Goal: Task Accomplishment & Management: Manage account settings

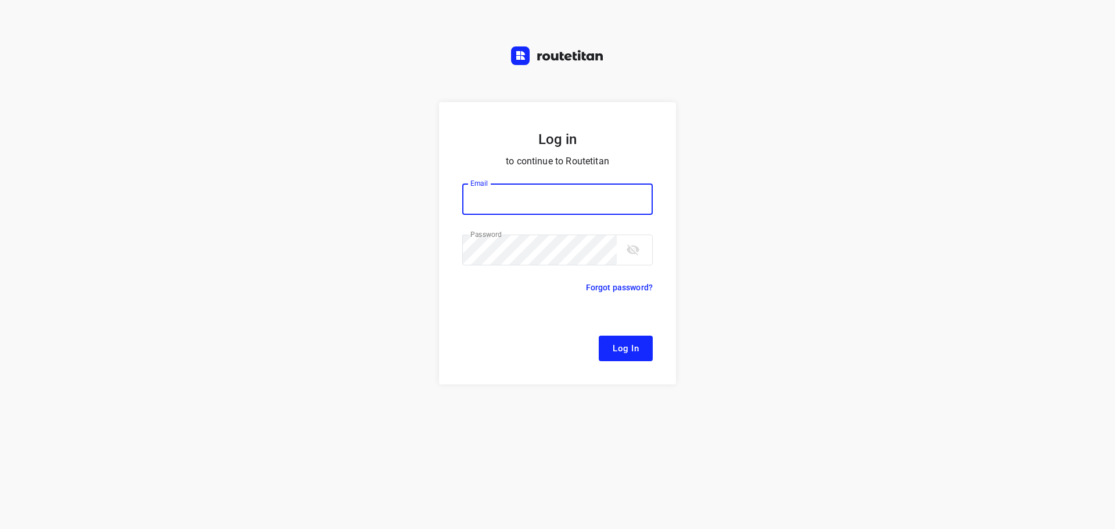
type input "remco@fruitopjewerk.nl"
click at [623, 338] on button "Log In" at bounding box center [625, 349] width 54 height 26
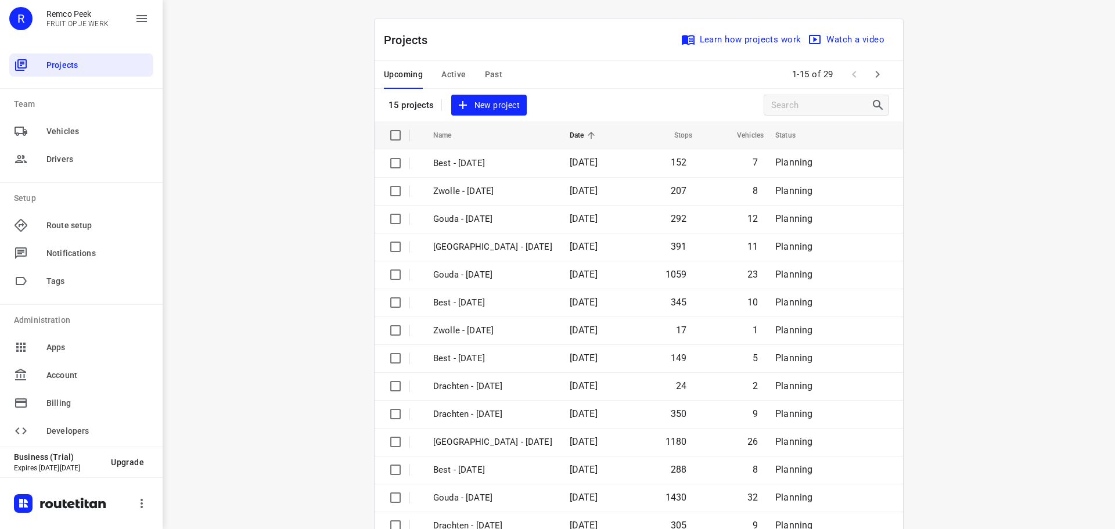
click at [441, 75] on span "Active" at bounding box center [453, 74] width 24 height 15
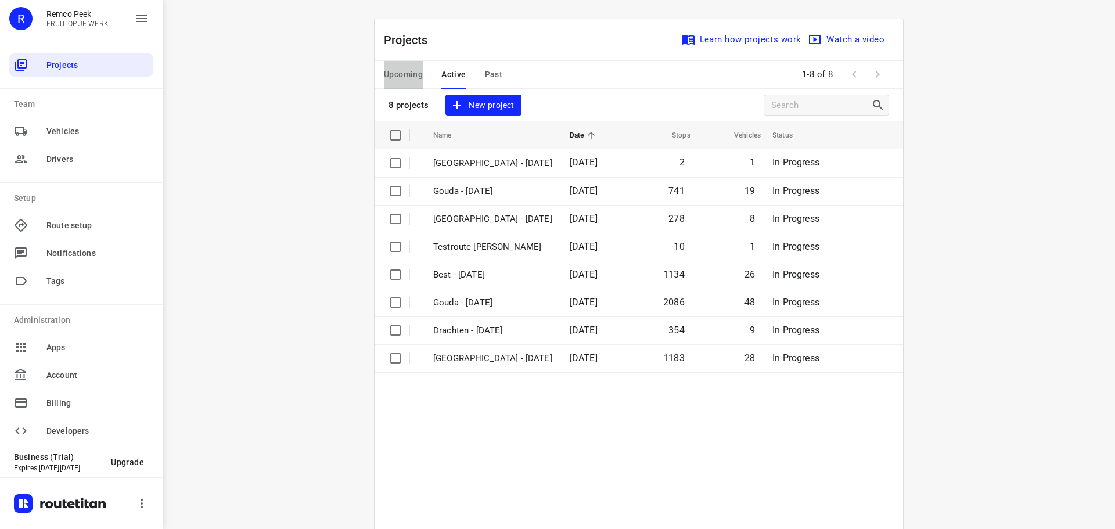
click at [410, 67] on span "Upcoming" at bounding box center [403, 74] width 39 height 15
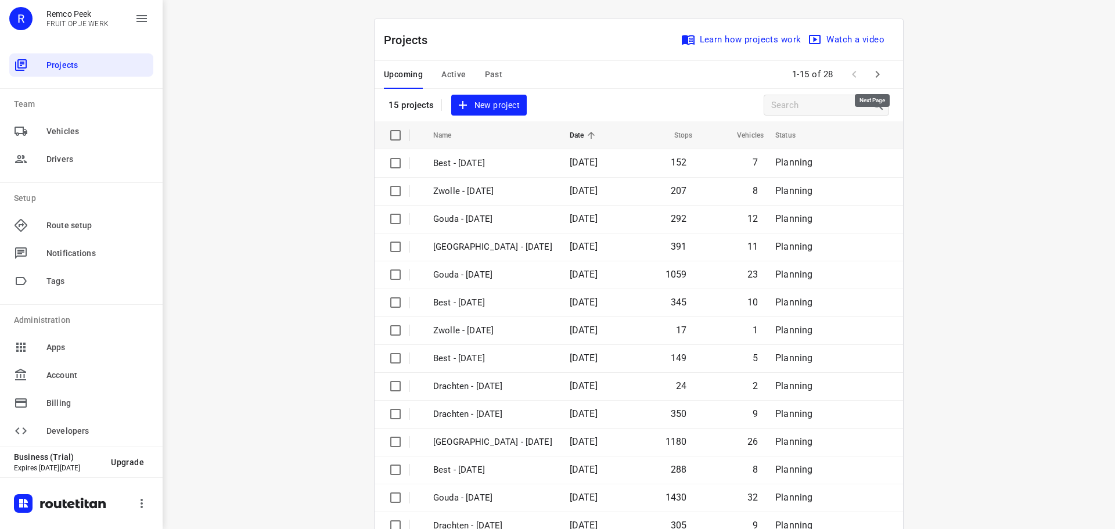
click at [871, 67] on button "button" at bounding box center [876, 74] width 23 height 23
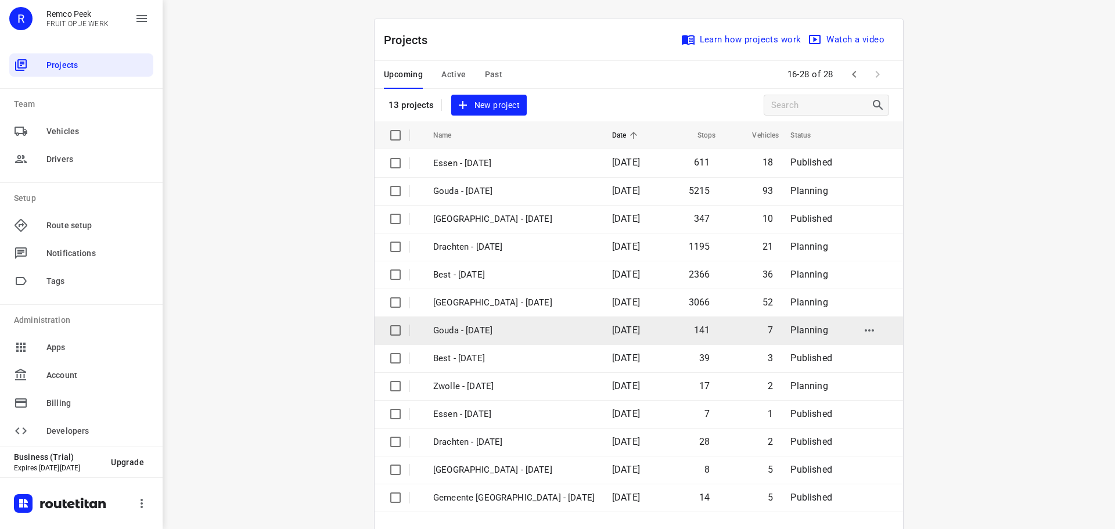
click at [471, 328] on p "Gouda - [DATE]" at bounding box center [513, 330] width 161 height 13
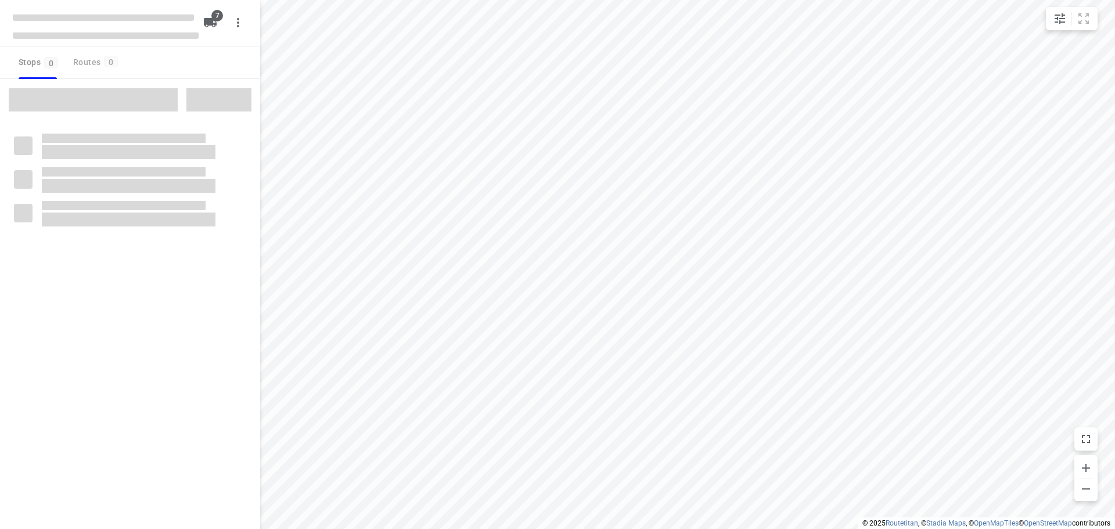
checkbox input "true"
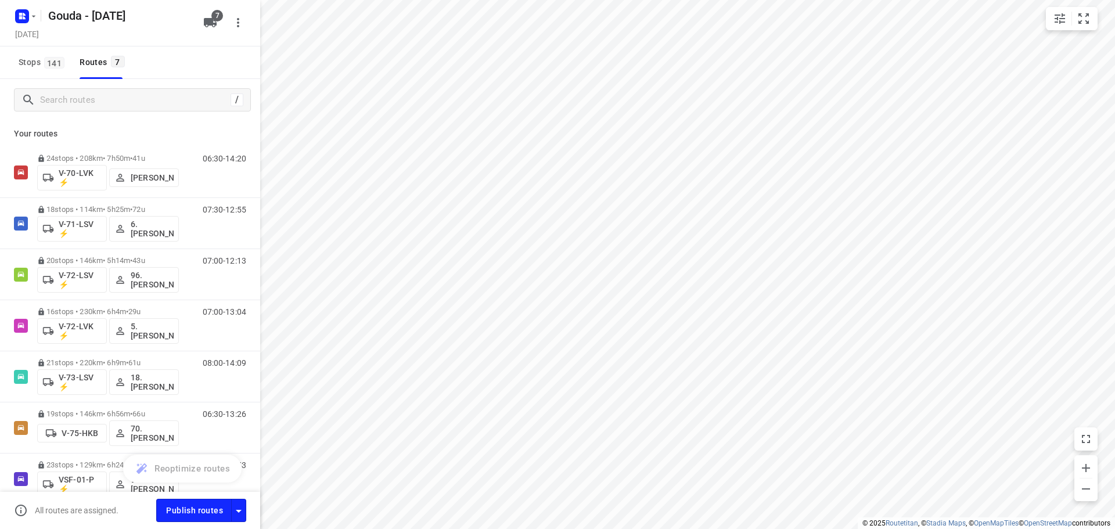
click at [247, 507] on div "Publish routes" at bounding box center [208, 510] width 104 height 23
click at [243, 511] on icon "button" at bounding box center [239, 511] width 14 height 14
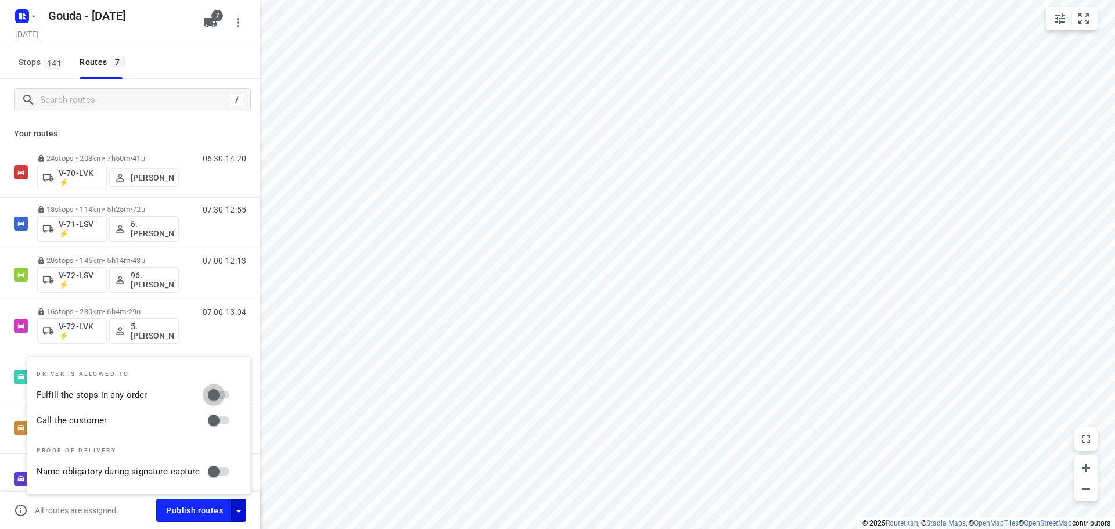
click at [225, 398] on input "Fulfill the stops in any order" at bounding box center [214, 395] width 66 height 22
checkbox input "true"
click at [223, 419] on input "Call the customer" at bounding box center [214, 420] width 66 height 22
checkbox input "true"
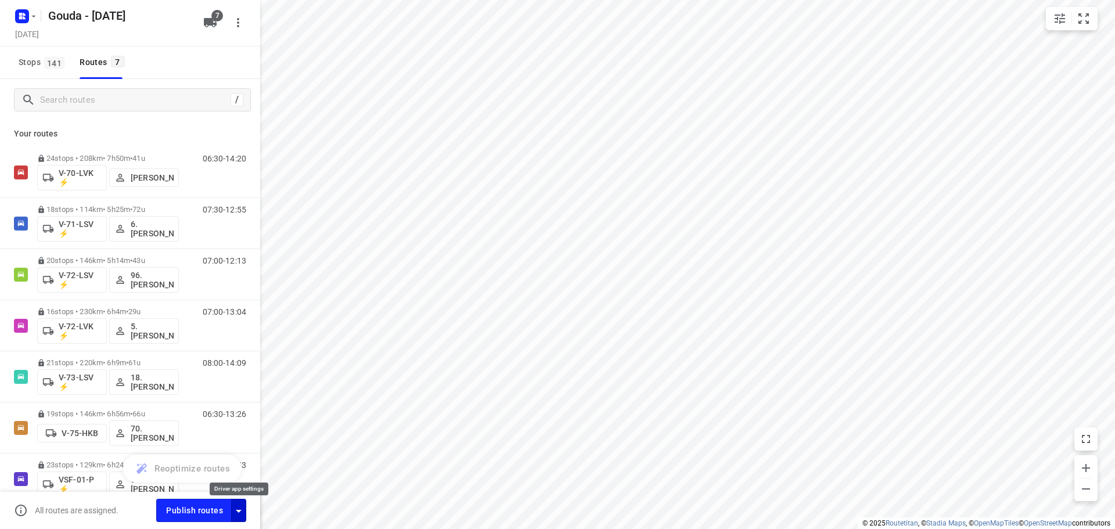
click at [235, 510] on icon "button" at bounding box center [239, 511] width 14 height 14
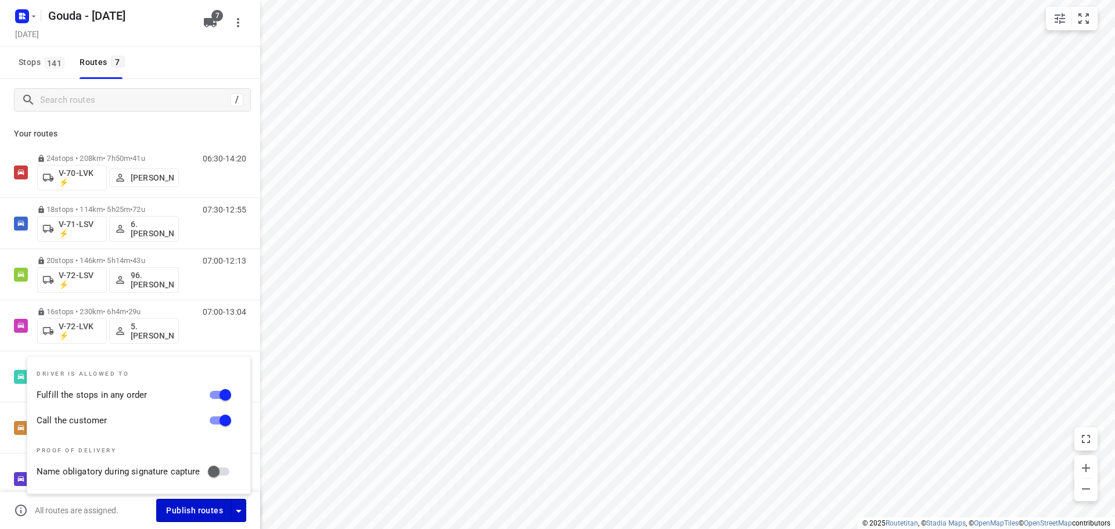
click at [200, 506] on span "Publish routes" at bounding box center [194, 510] width 57 height 15
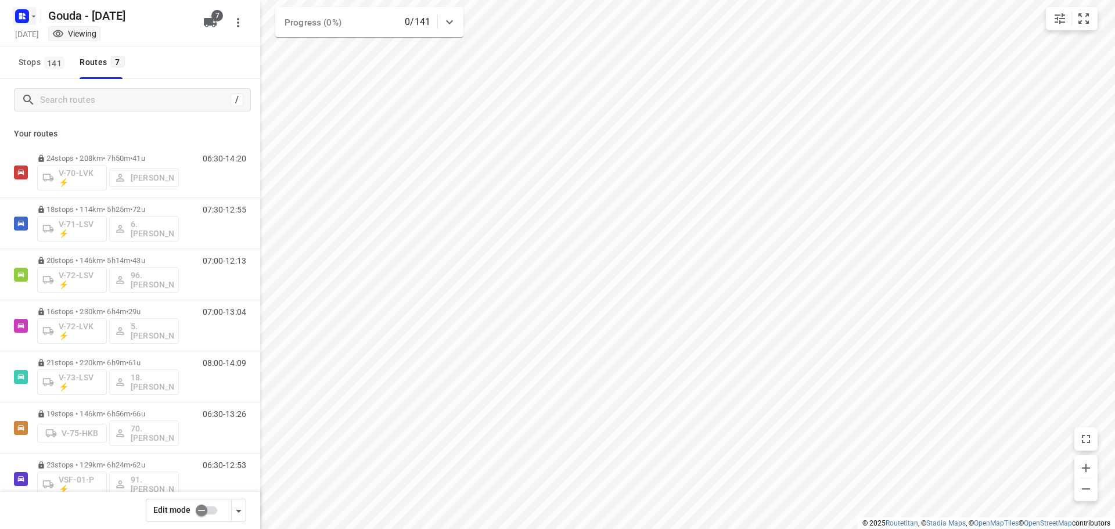
click at [29, 20] on icon "button" at bounding box center [33, 16] width 9 height 9
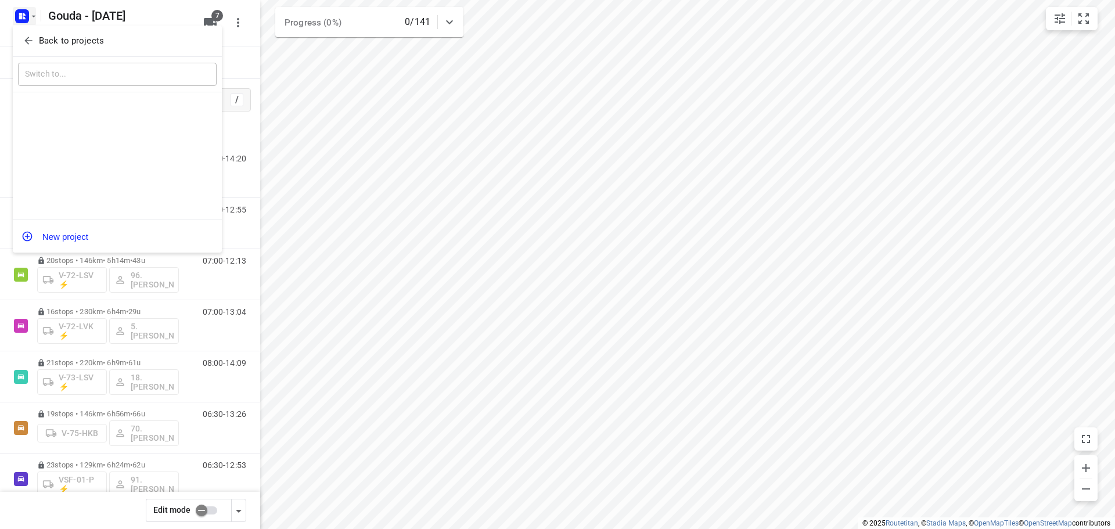
click at [35, 34] on span "Back to projects" at bounding box center [117, 40] width 189 height 13
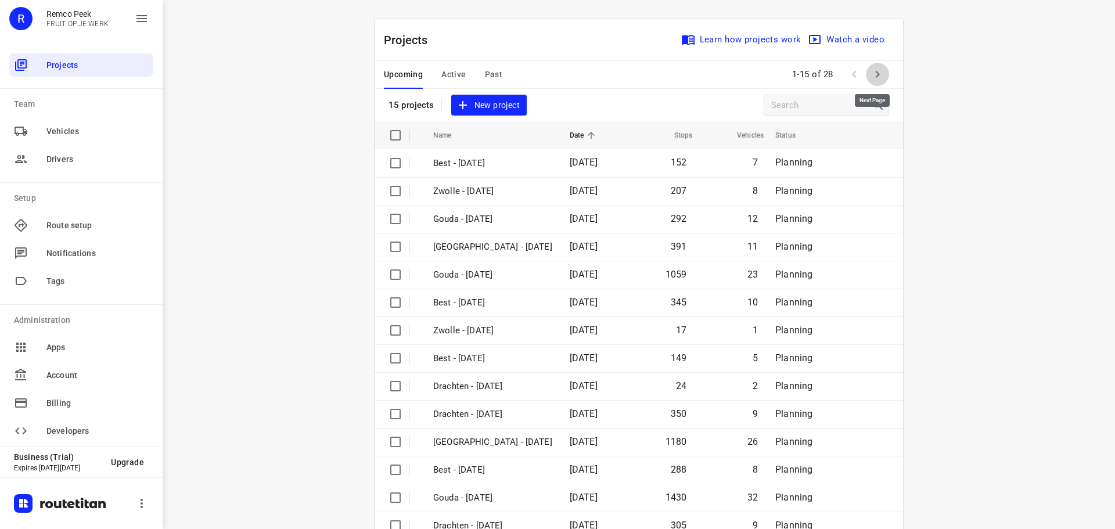
click at [872, 73] on icon "button" at bounding box center [877, 74] width 14 height 14
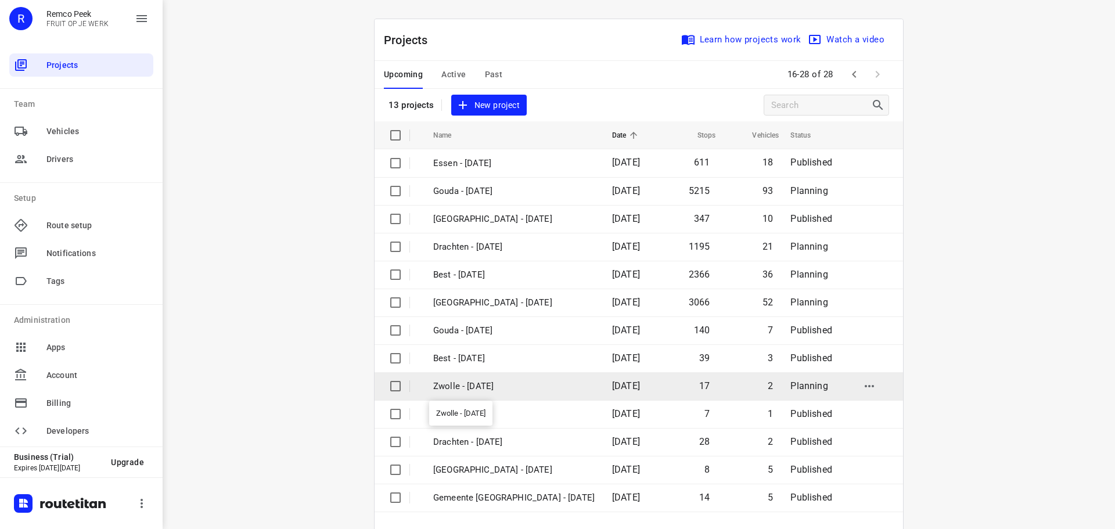
click at [464, 383] on p "Zwolle - [DATE]" at bounding box center [513, 386] width 161 height 13
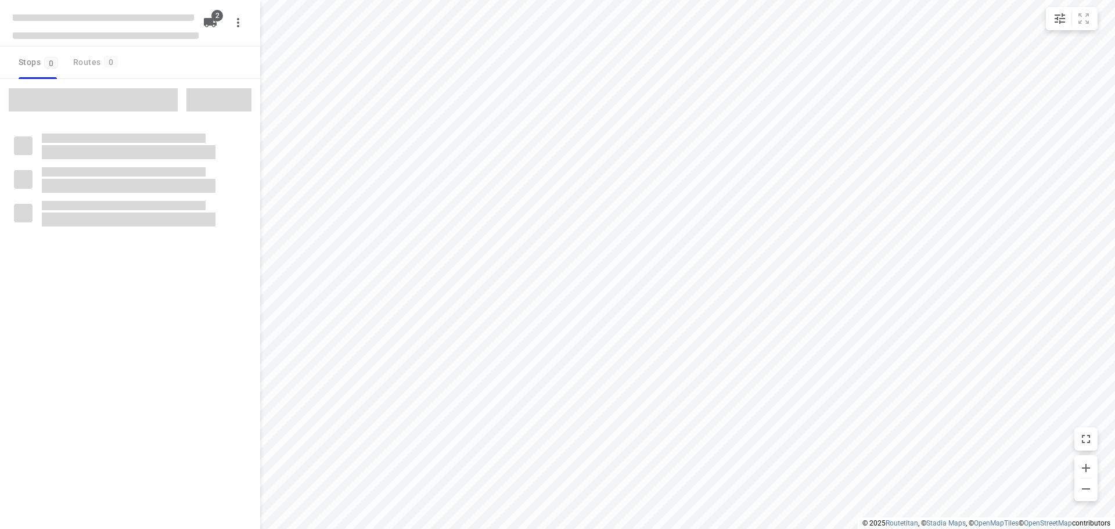
checkbox input "true"
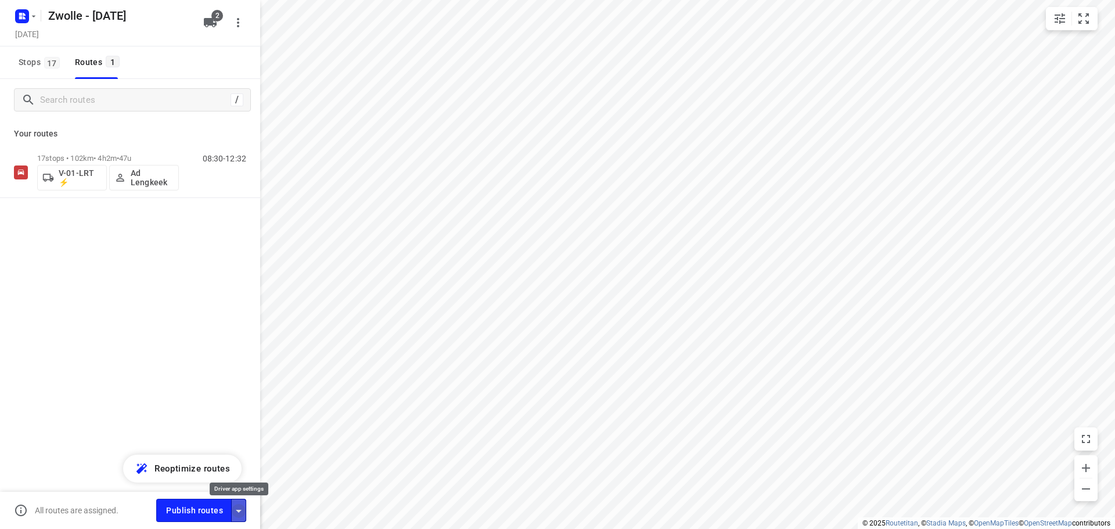
click at [244, 509] on icon "button" at bounding box center [239, 511] width 14 height 14
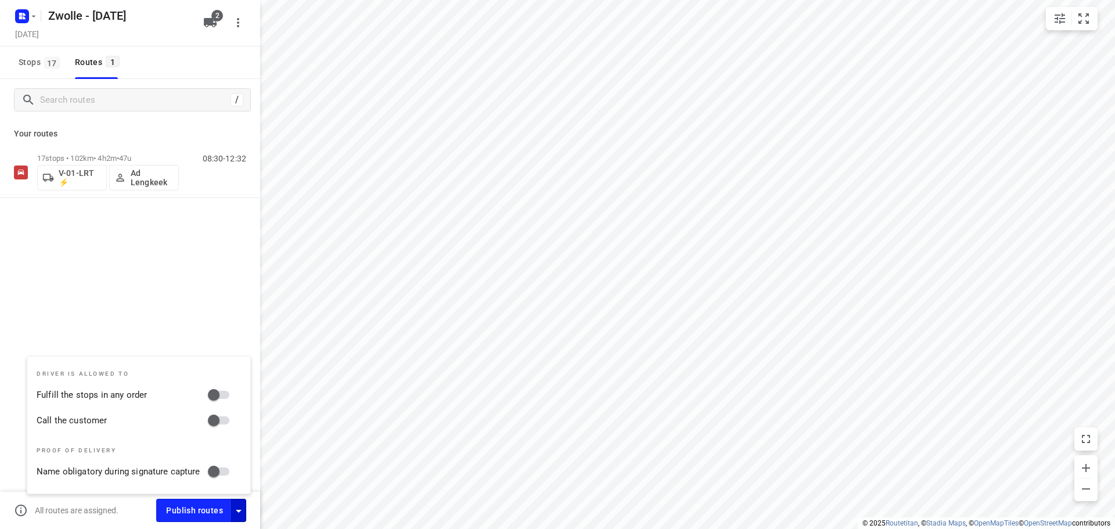
click at [222, 403] on input "Fulfill the stops in any order" at bounding box center [214, 395] width 66 height 22
checkbox input "true"
click at [222, 419] on input "Call the customer" at bounding box center [214, 420] width 66 height 22
checkbox input "true"
click at [204, 303] on div "/ Your routes 17 stops • 102km • 4h2m • 47u V-01-LRT ⚡ Ad Lengkeek 08:30-12:32" at bounding box center [130, 320] width 260 height 482
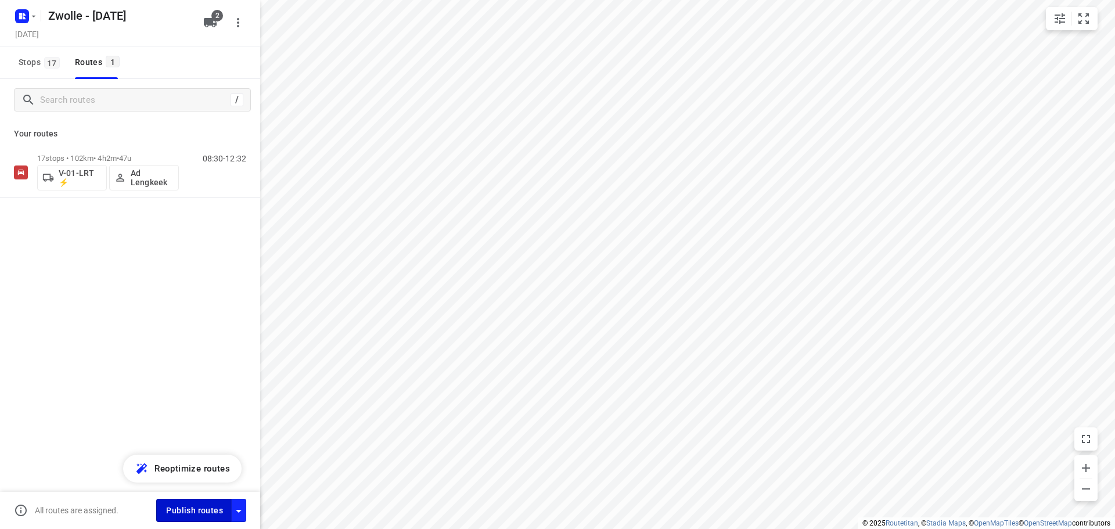
click at [201, 508] on span "Publish routes" at bounding box center [194, 510] width 57 height 15
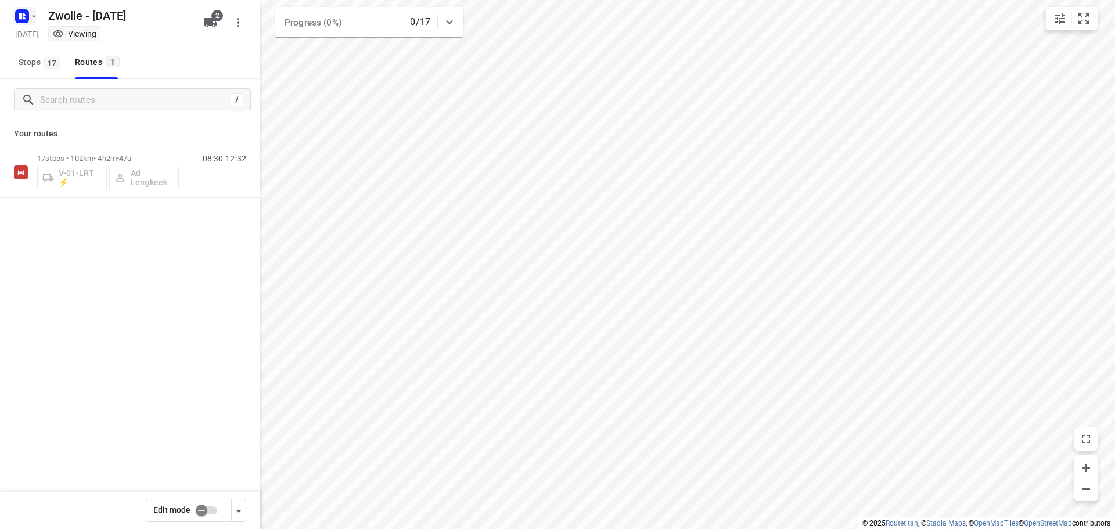
click at [28, 16] on rect "button" at bounding box center [22, 16] width 14 height 14
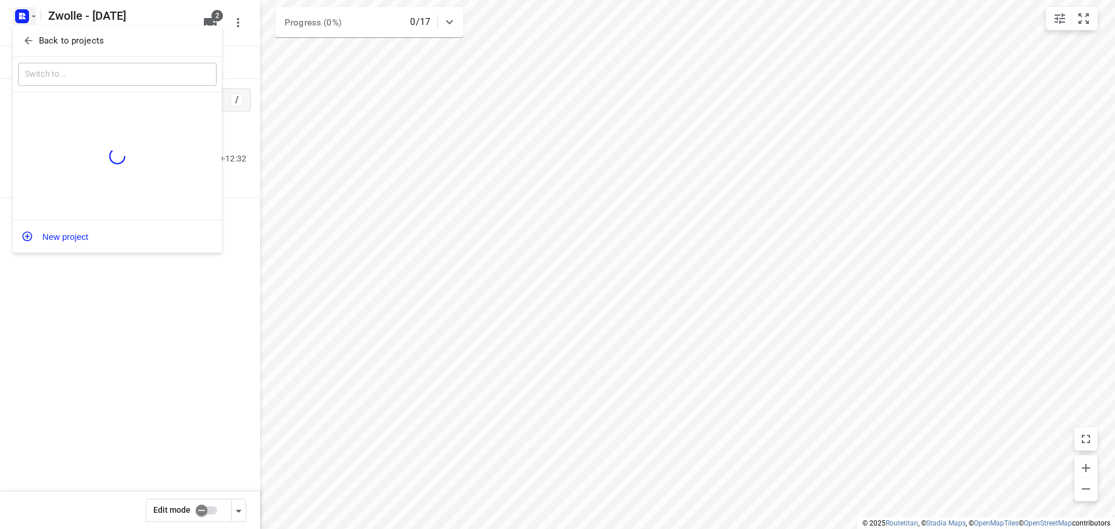
click at [41, 41] on p "Back to projects" at bounding box center [71, 40] width 65 height 13
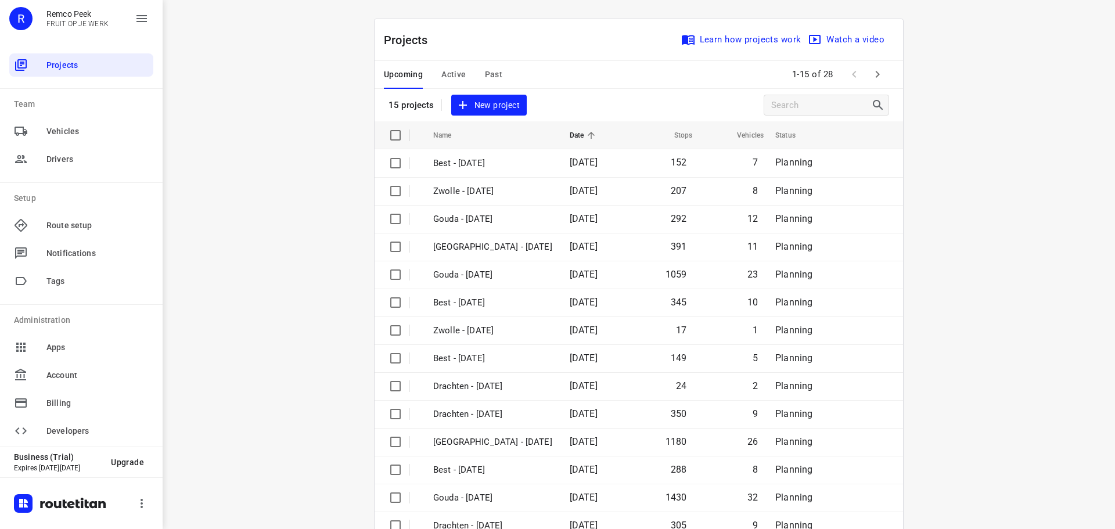
click at [875, 74] on icon "button" at bounding box center [877, 74] width 14 height 14
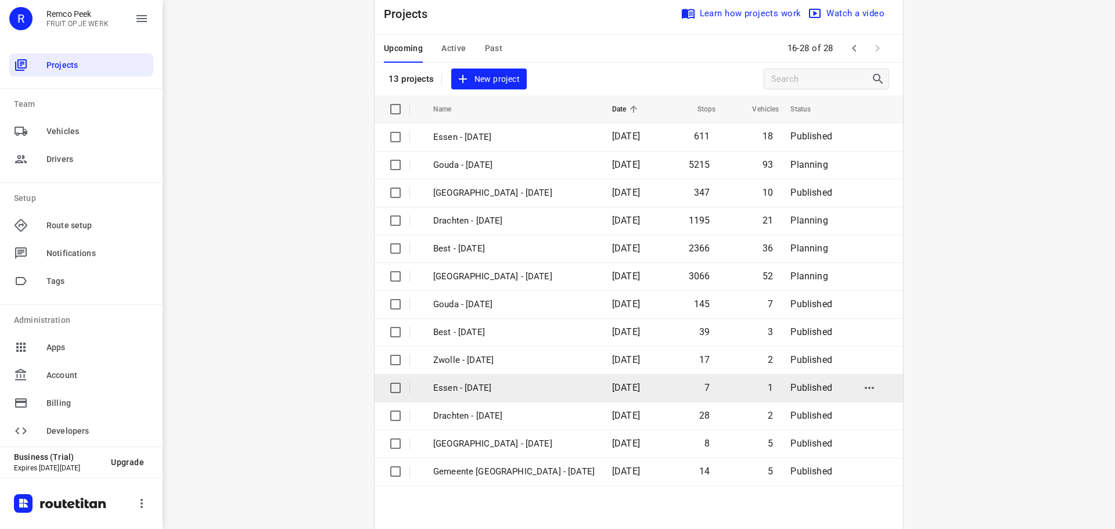
scroll to position [85, 0]
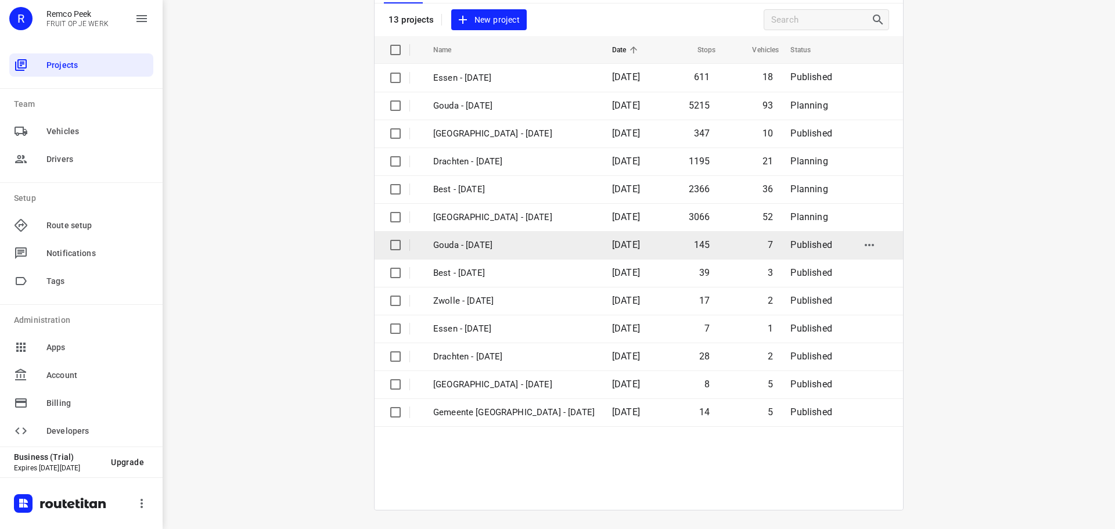
click at [464, 241] on p "Gouda - [DATE]" at bounding box center [513, 245] width 161 height 13
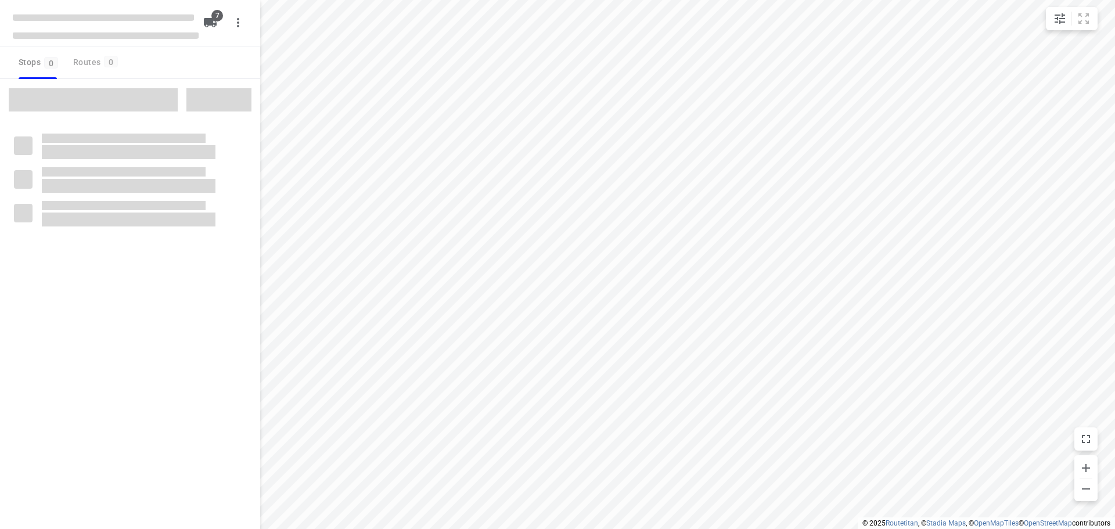
checkbox input "true"
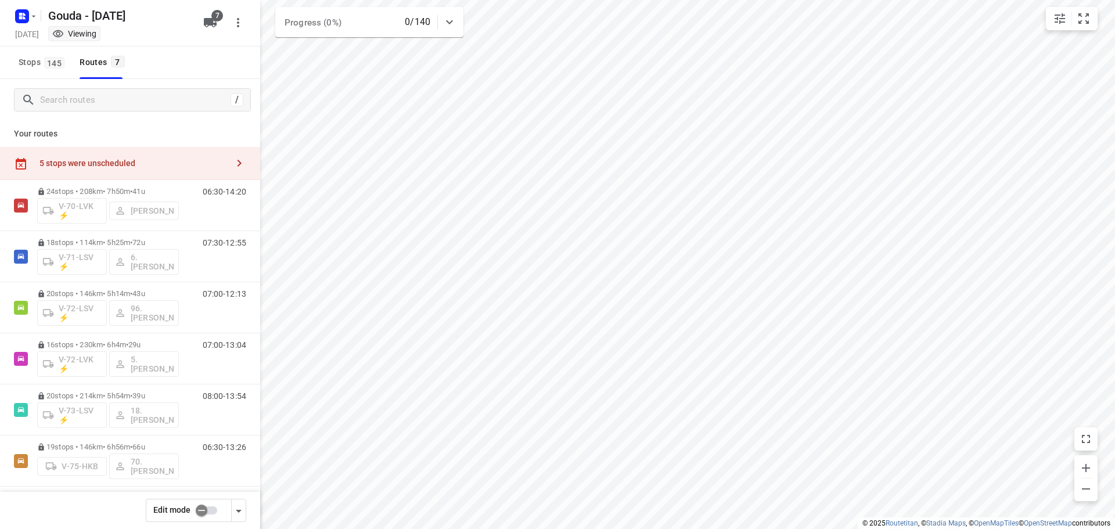
click at [211, 506] on input "checkbox" at bounding box center [201, 510] width 66 height 22
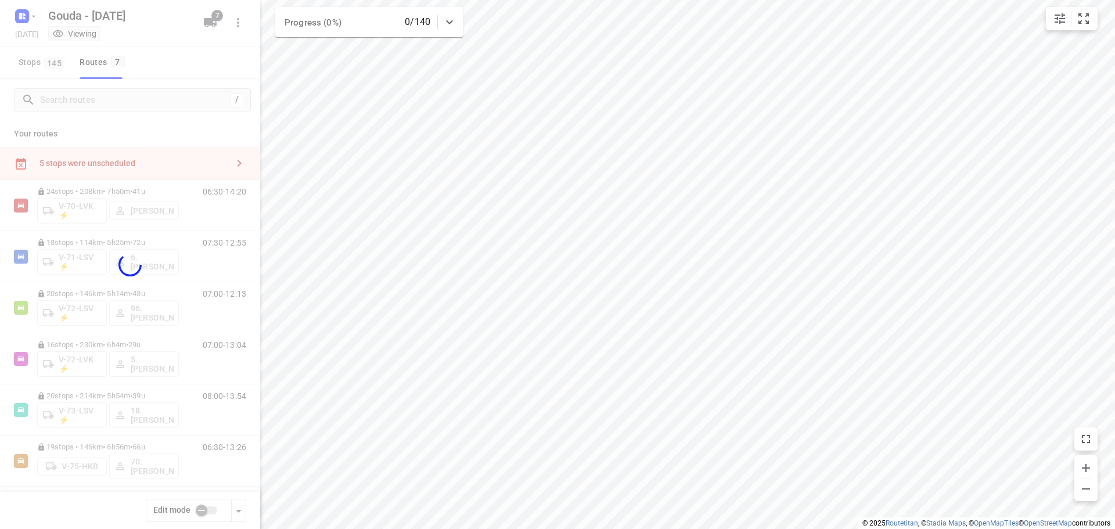
checkbox input "true"
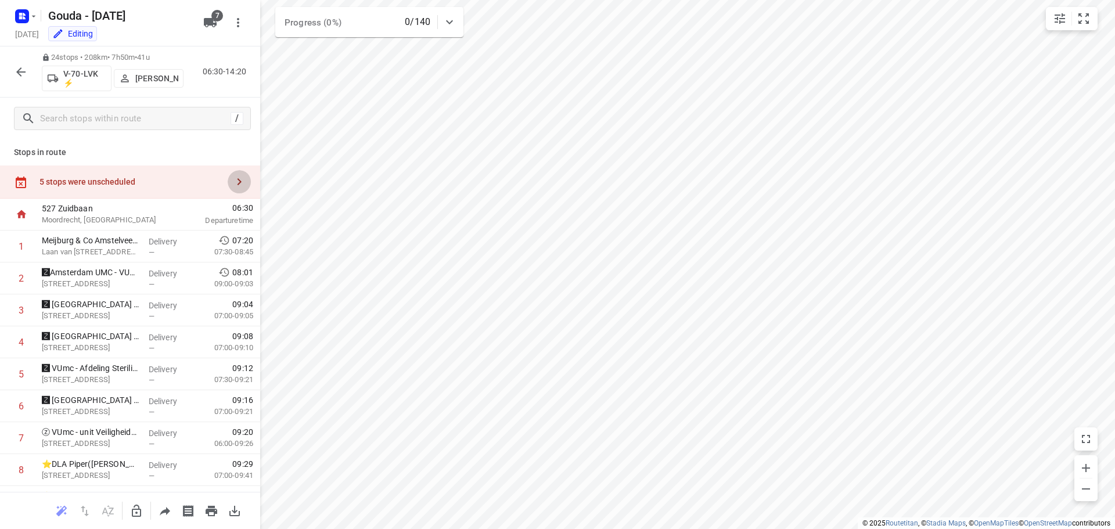
click at [232, 182] on icon "button" at bounding box center [239, 182] width 14 height 14
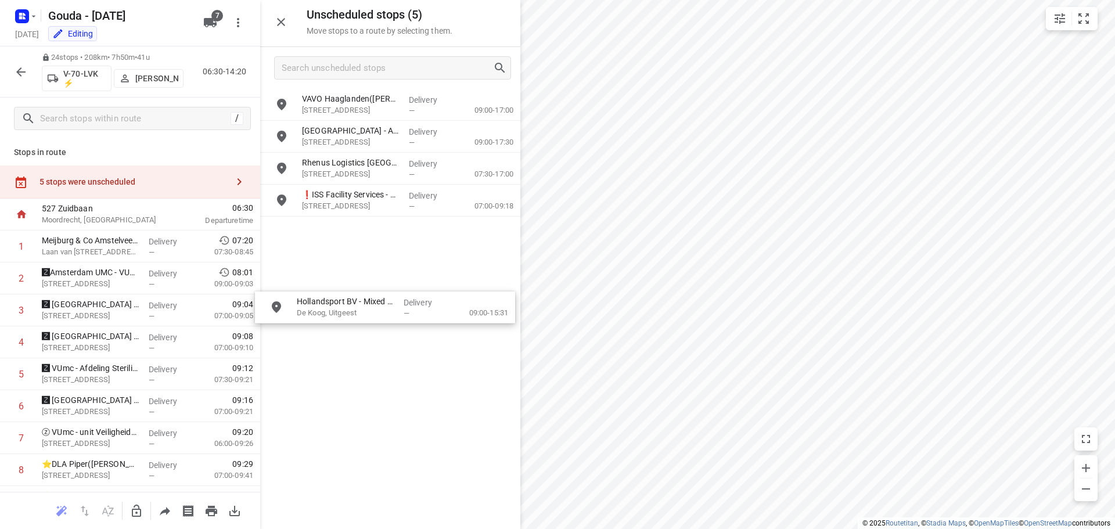
drag, startPoint x: 348, startPoint y: 233, endPoint x: 338, endPoint y: 311, distance: 77.8
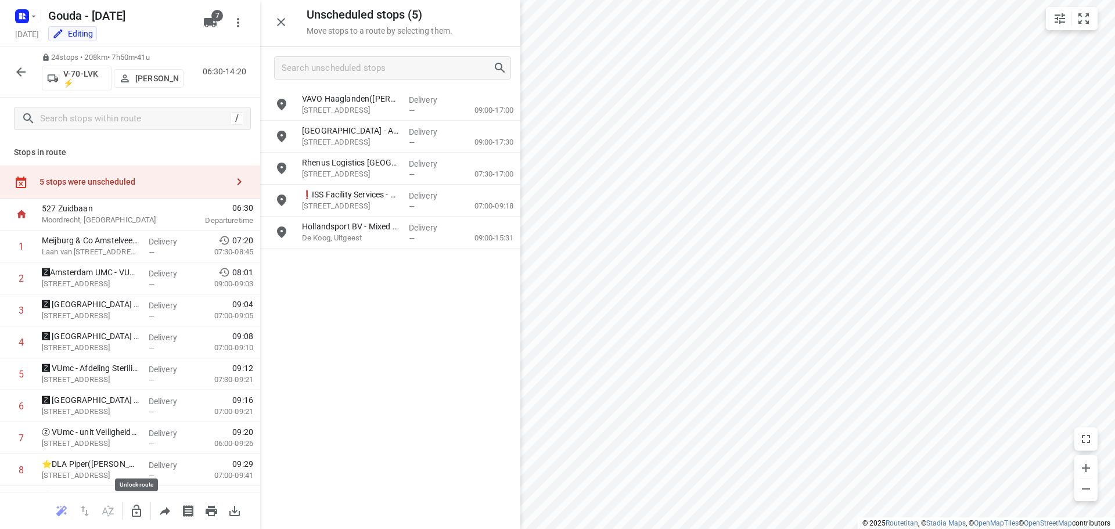
click at [139, 506] on icon "button" at bounding box center [136, 511] width 14 height 14
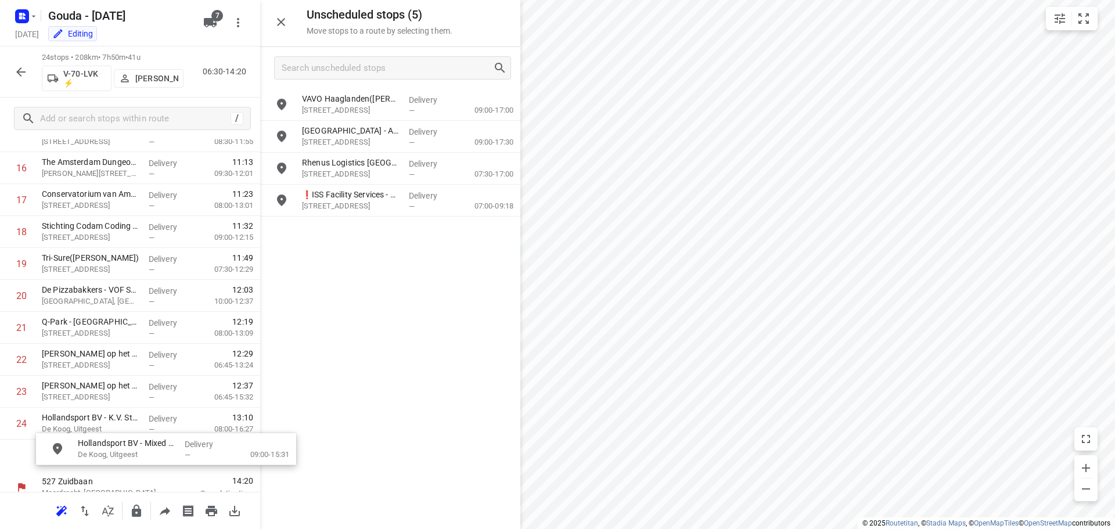
scroll to position [578, 0]
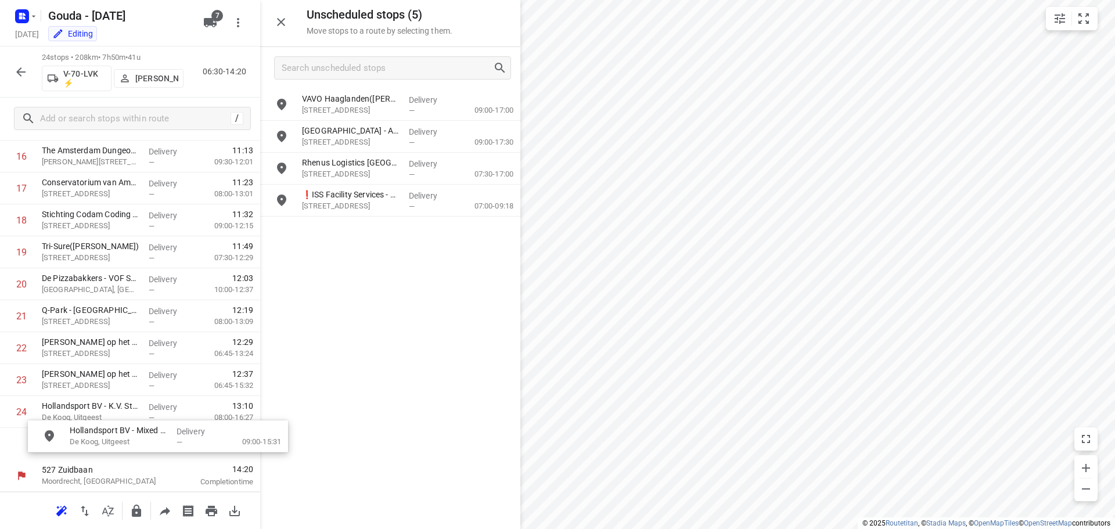
drag, startPoint x: 323, startPoint y: 239, endPoint x: 87, endPoint y: 442, distance: 312.0
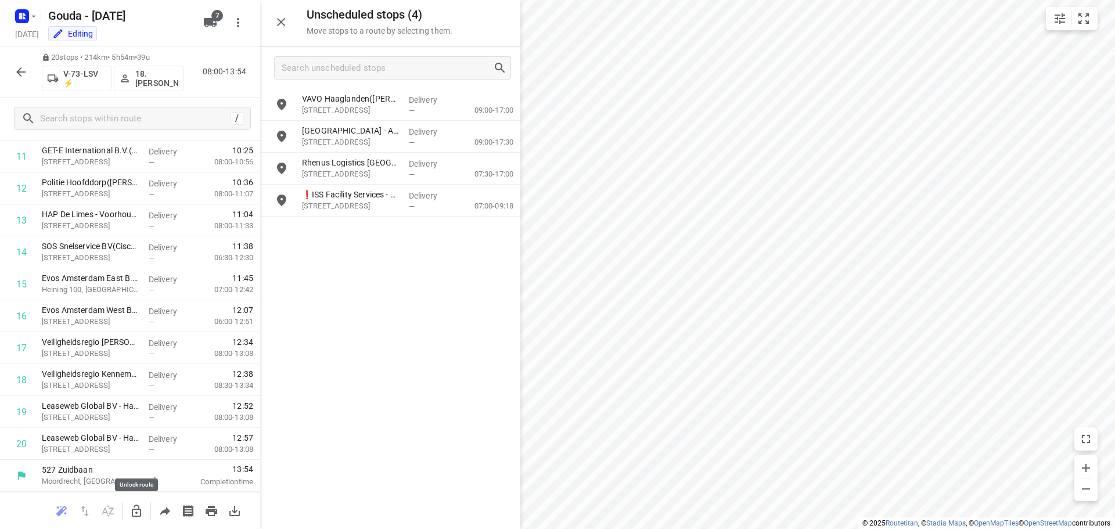
click at [136, 502] on button "button" at bounding box center [136, 510] width 23 height 23
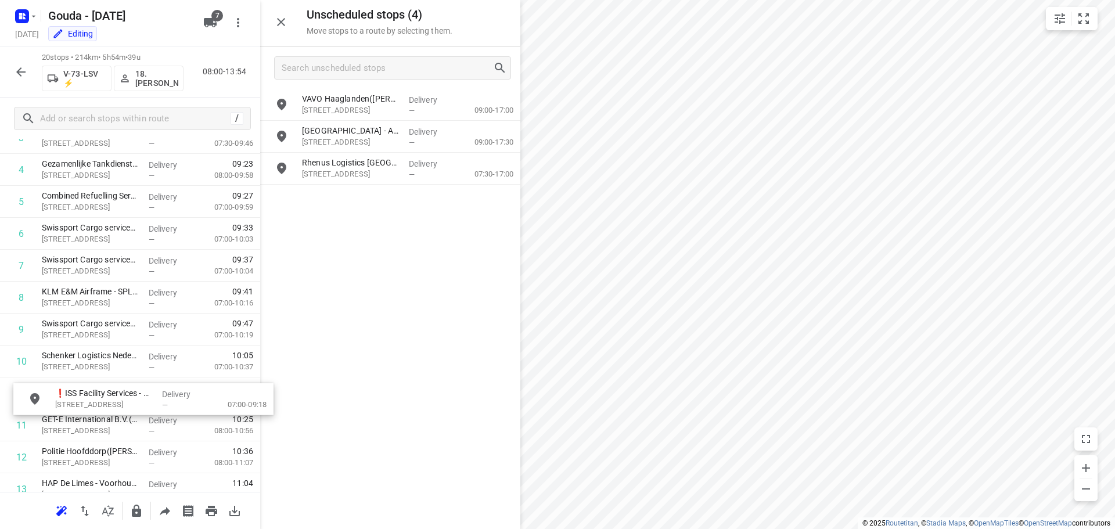
scroll to position [173, 0]
drag, startPoint x: 340, startPoint y: 209, endPoint x: 86, endPoint y: 400, distance: 317.1
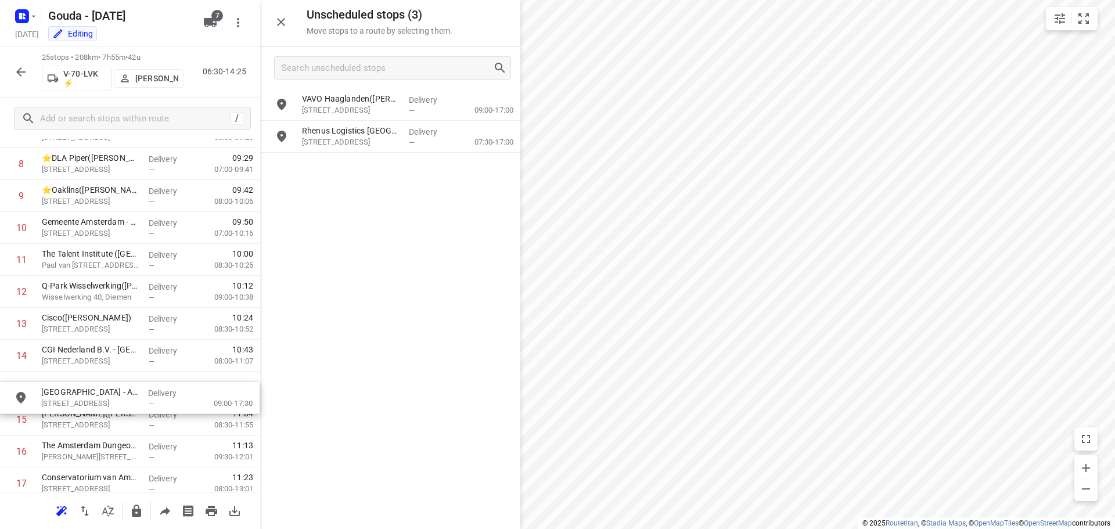
scroll to position [308, 0]
drag, startPoint x: 388, startPoint y: 151, endPoint x: 118, endPoint y: 399, distance: 366.0
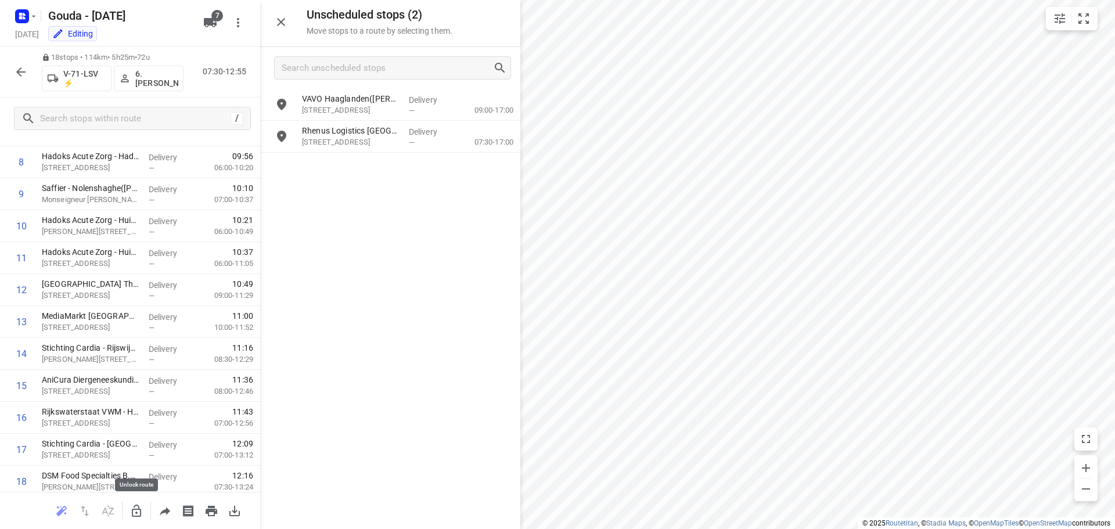
click at [135, 507] on icon "button" at bounding box center [136, 511] width 14 height 14
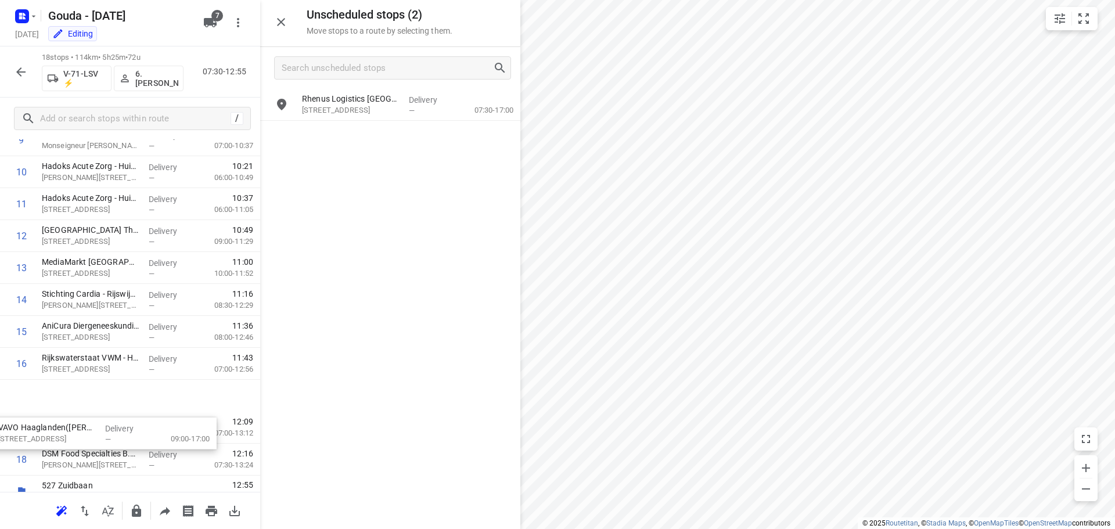
scroll to position [386, 0]
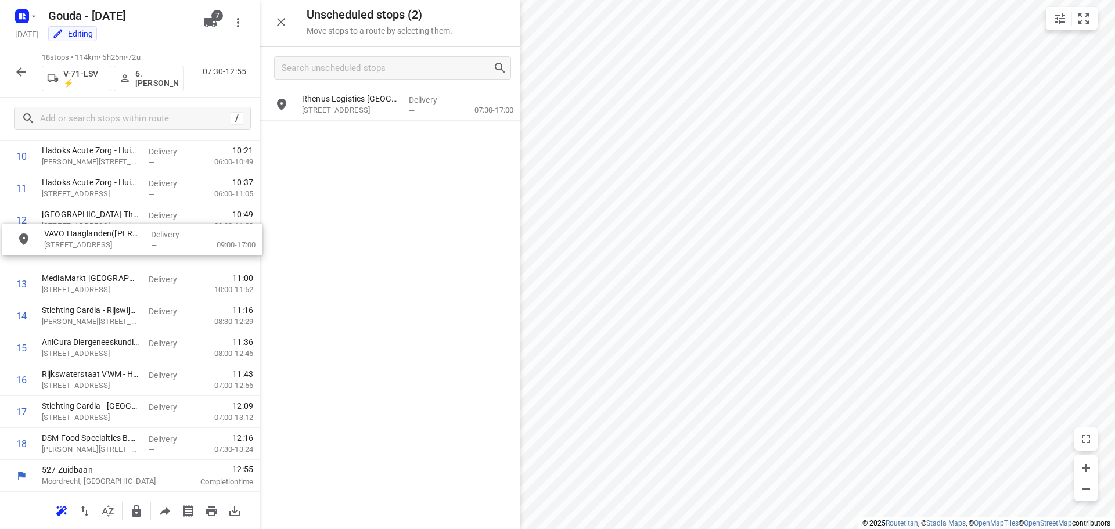
drag, startPoint x: 342, startPoint y: 111, endPoint x: 81, endPoint y: 248, distance: 295.0
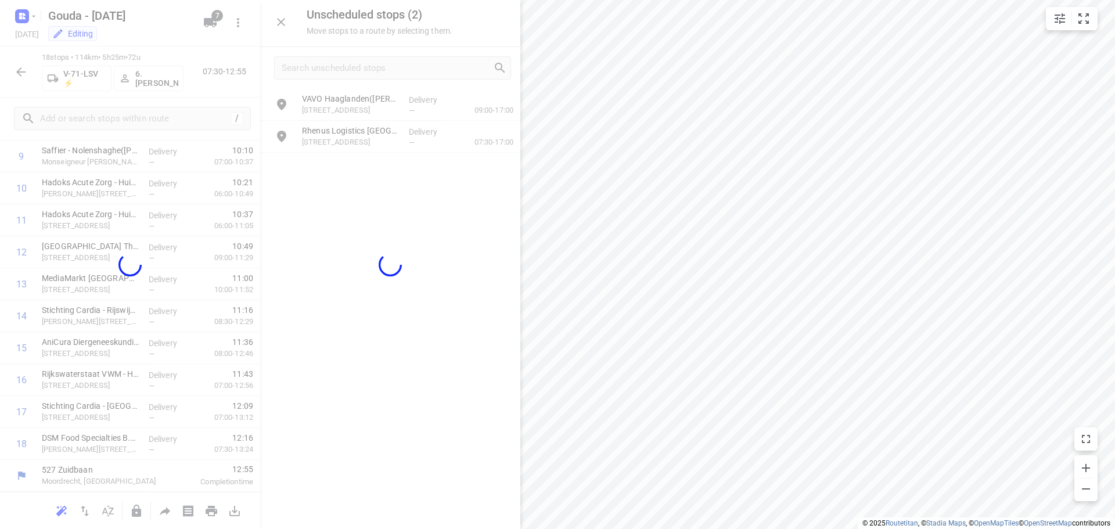
scroll to position [345, 0]
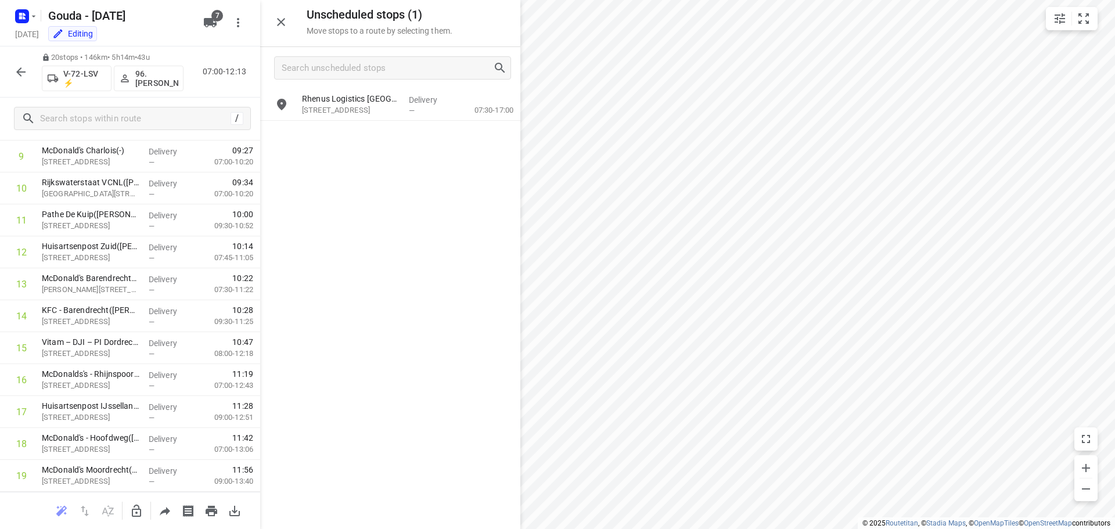
click at [139, 511] on icon "button" at bounding box center [136, 511] width 14 height 14
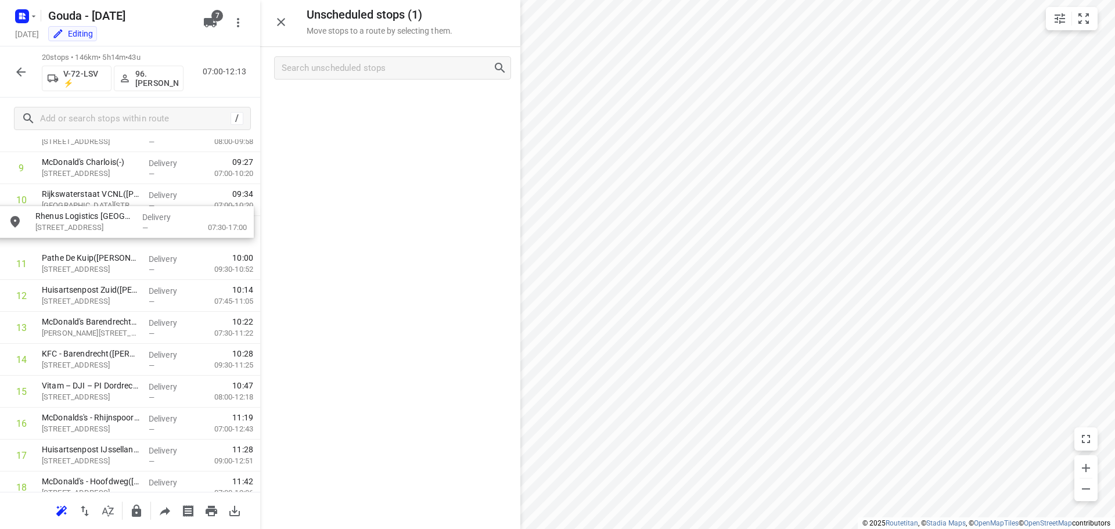
drag, startPoint x: 363, startPoint y: 110, endPoint x: 97, endPoint y: 230, distance: 291.8
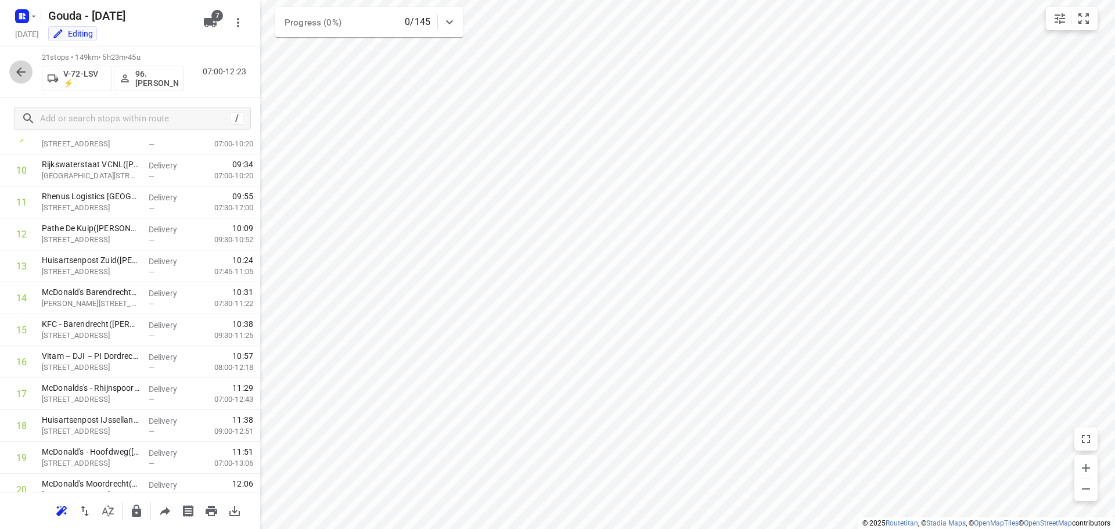
click at [19, 70] on icon "button" at bounding box center [20, 71] width 9 height 9
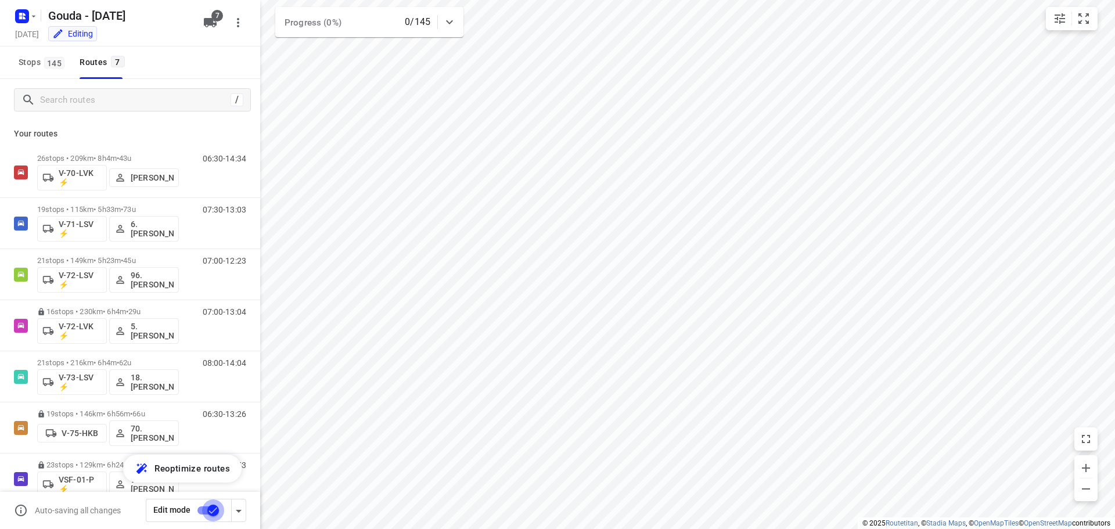
click at [199, 506] on input "checkbox" at bounding box center [213, 510] width 66 height 22
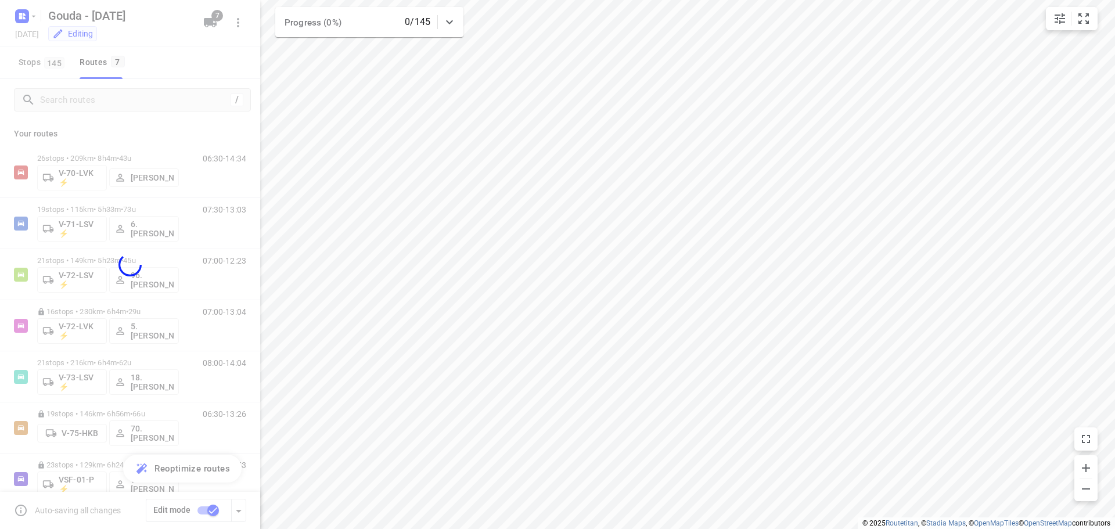
checkbox input "false"
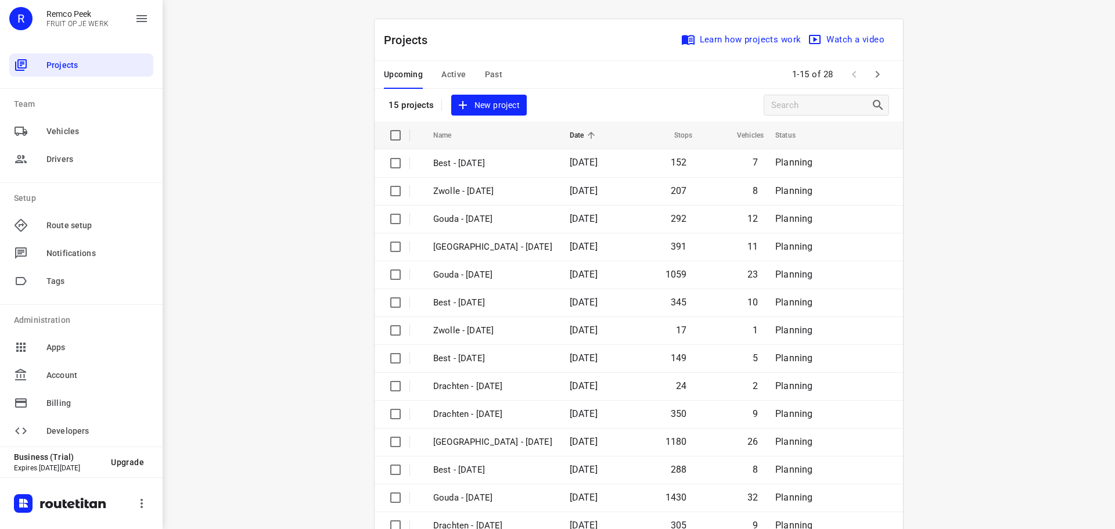
click at [449, 71] on span "Active" at bounding box center [453, 74] width 24 height 15
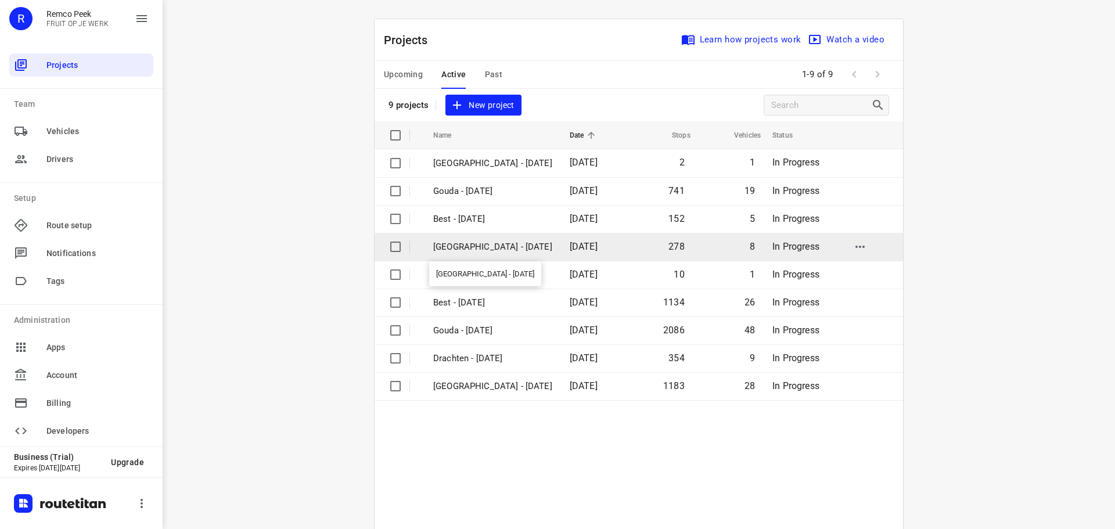
click at [478, 246] on p "[GEOGRAPHIC_DATA] - [DATE]" at bounding box center [492, 246] width 119 height 13
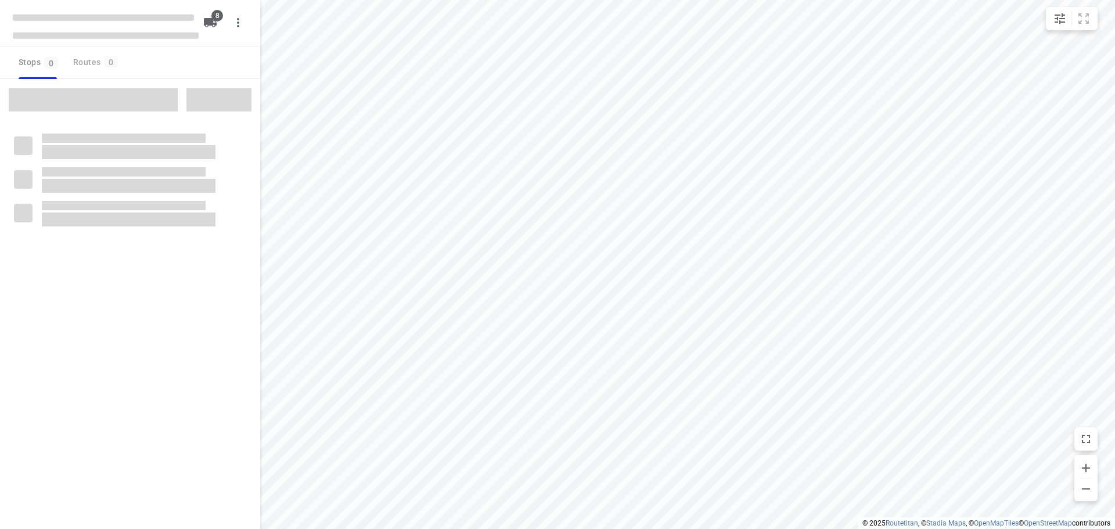
checkbox input "true"
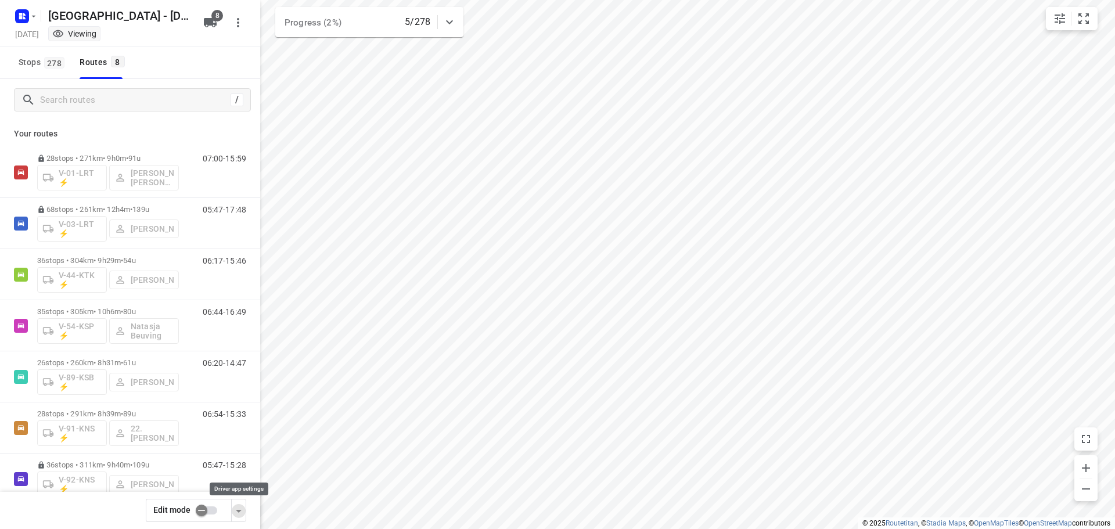
click at [238, 510] on icon "button" at bounding box center [239, 511] width 6 height 3
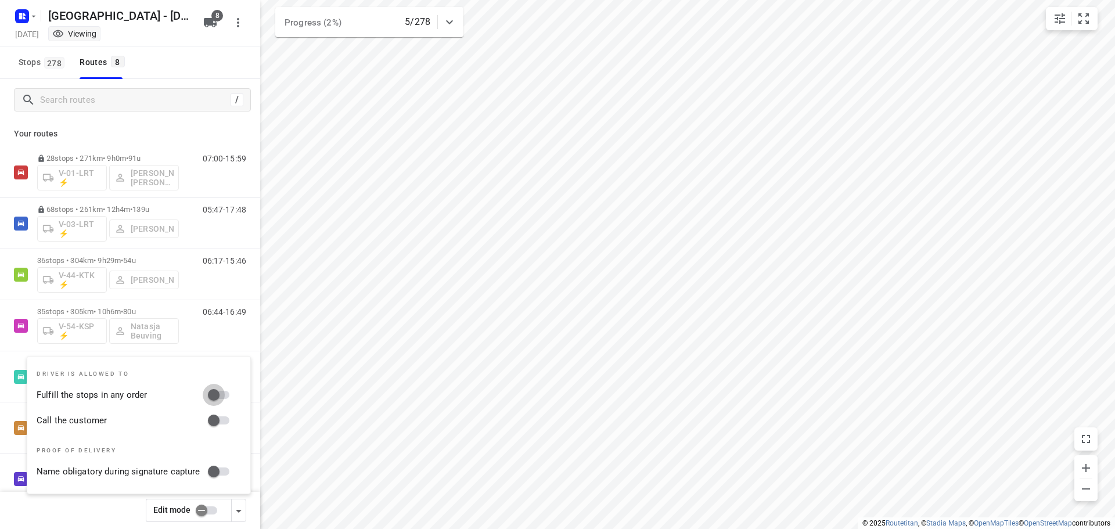
click at [224, 394] on input "Fulfill the stops in any order" at bounding box center [214, 395] width 66 height 22
checkbox input "true"
click at [224, 416] on input "Call the customer" at bounding box center [214, 420] width 66 height 22
checkbox input "true"
click at [200, 129] on p "Your routes" at bounding box center [130, 134] width 232 height 12
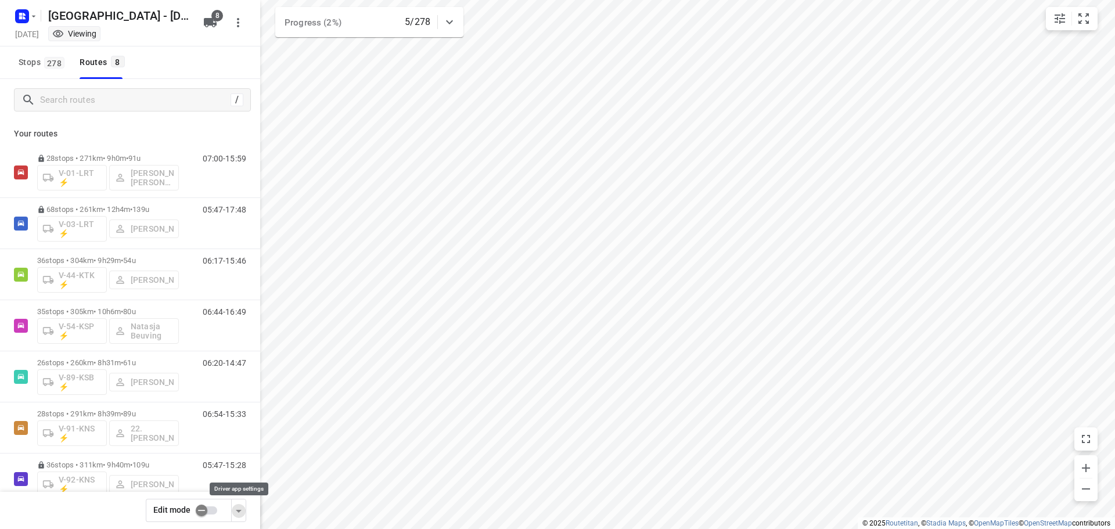
click at [243, 506] on icon "button" at bounding box center [239, 511] width 14 height 14
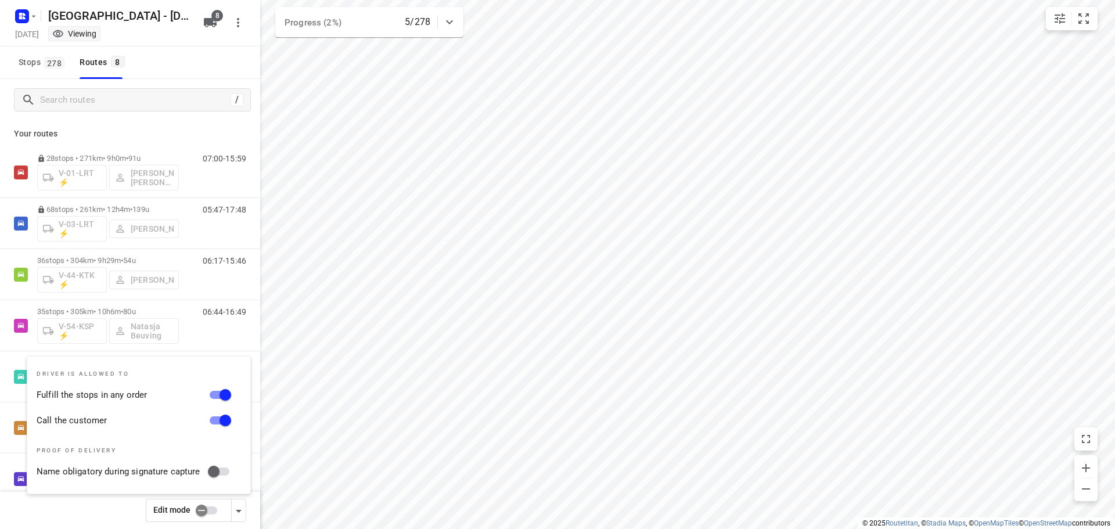
click at [202, 64] on div "Stops 278 Routes 8" at bounding box center [130, 62] width 260 height 33
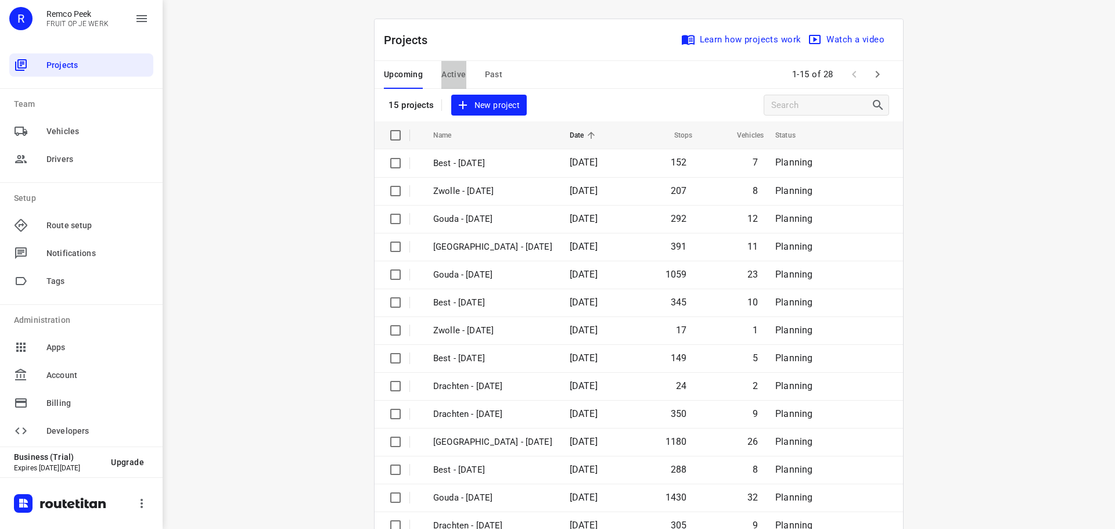
click at [449, 67] on button "Active" at bounding box center [453, 75] width 24 height 28
